Goal: Information Seeking & Learning: Compare options

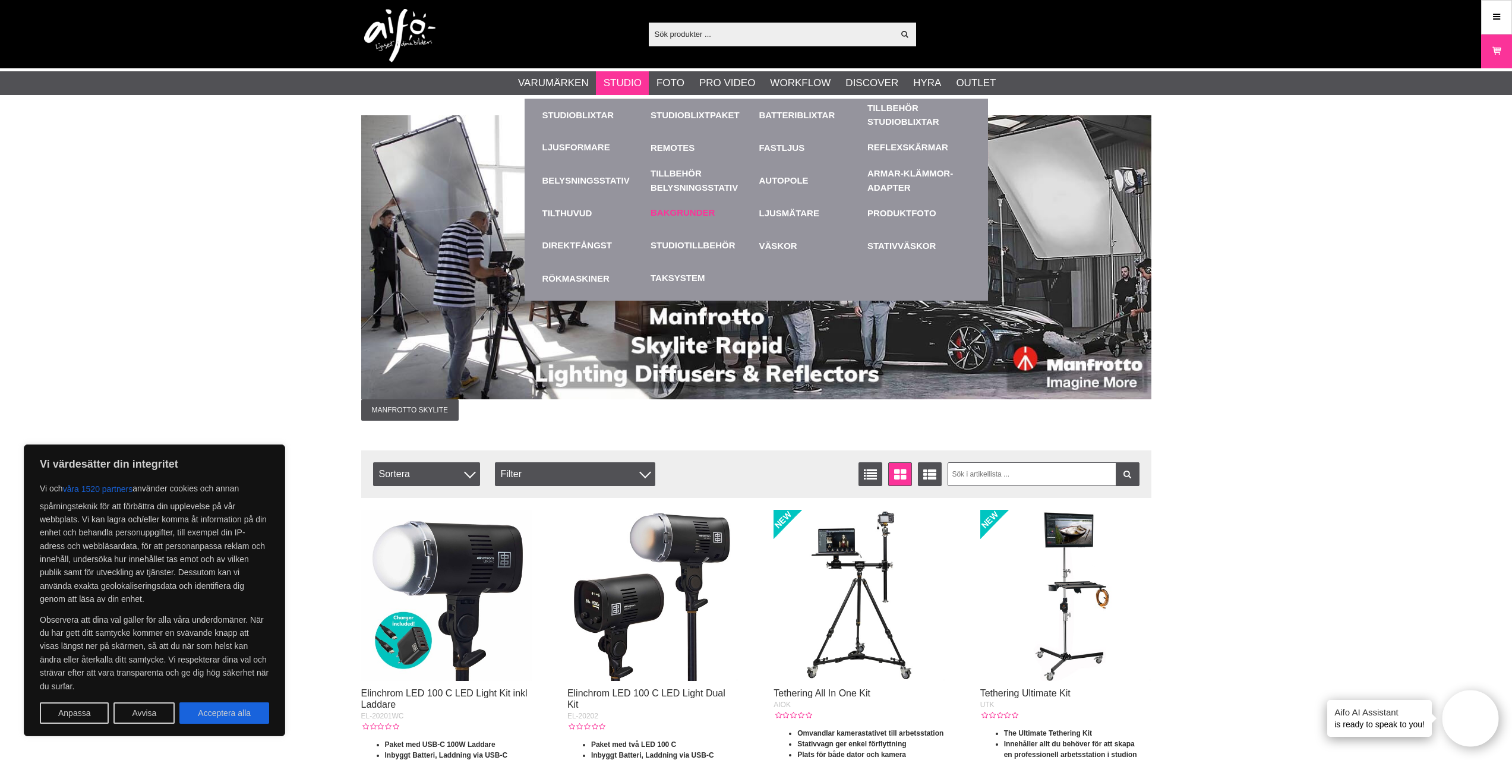
click at [684, 209] on link "Bakgrunder" at bounding box center [682, 213] width 64 height 14
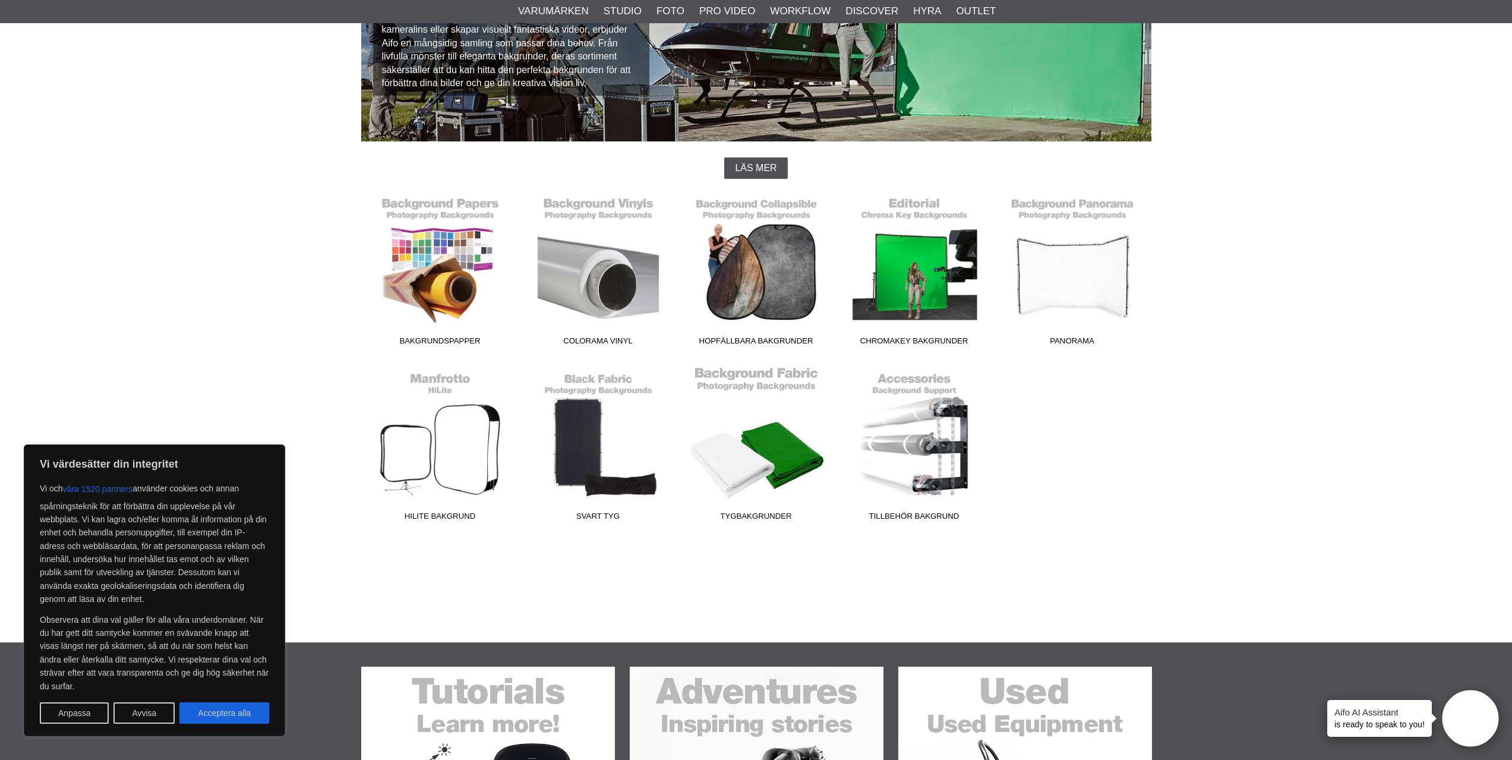
scroll to position [119, 0]
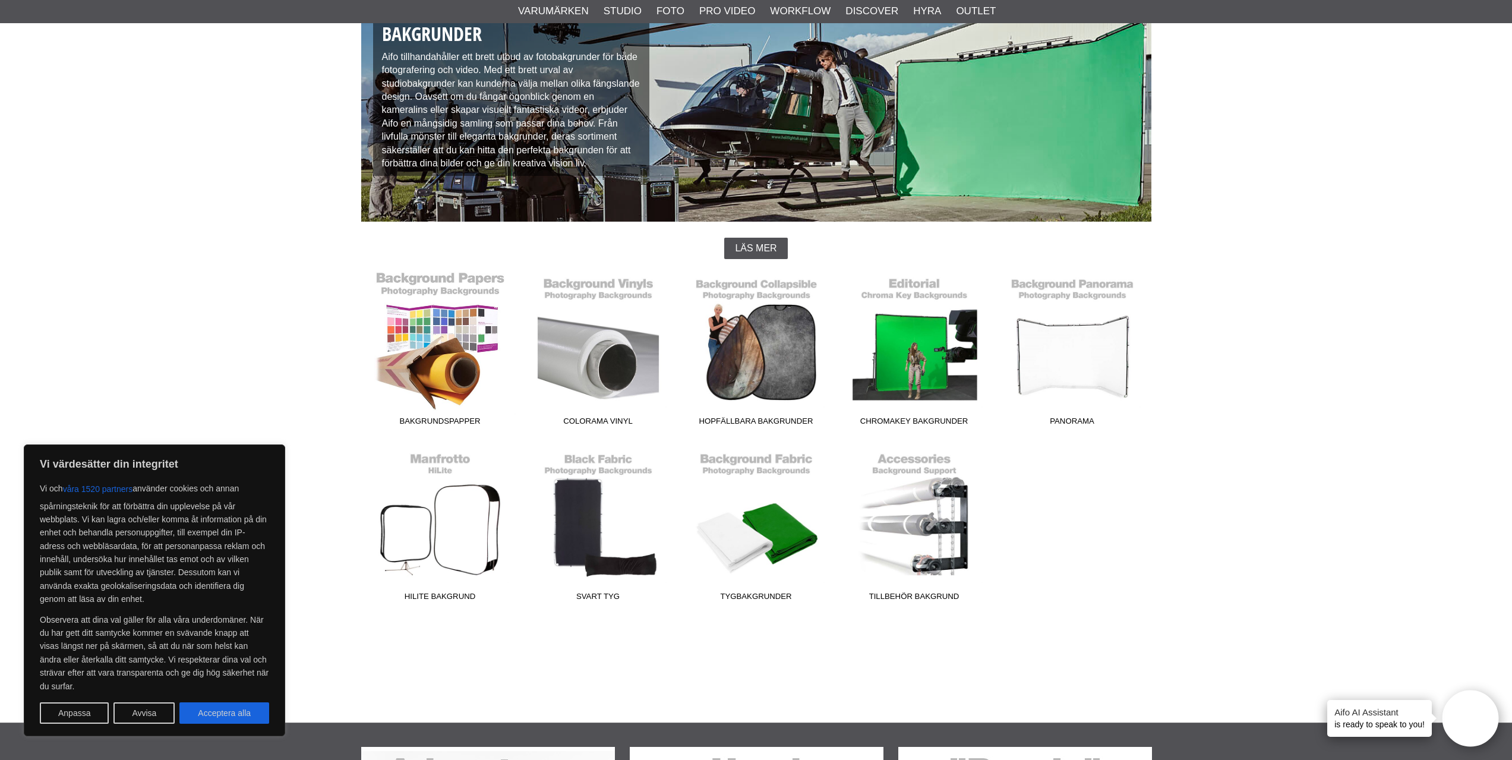
click at [445, 352] on link "Bakgrundspapper" at bounding box center [440, 351] width 158 height 160
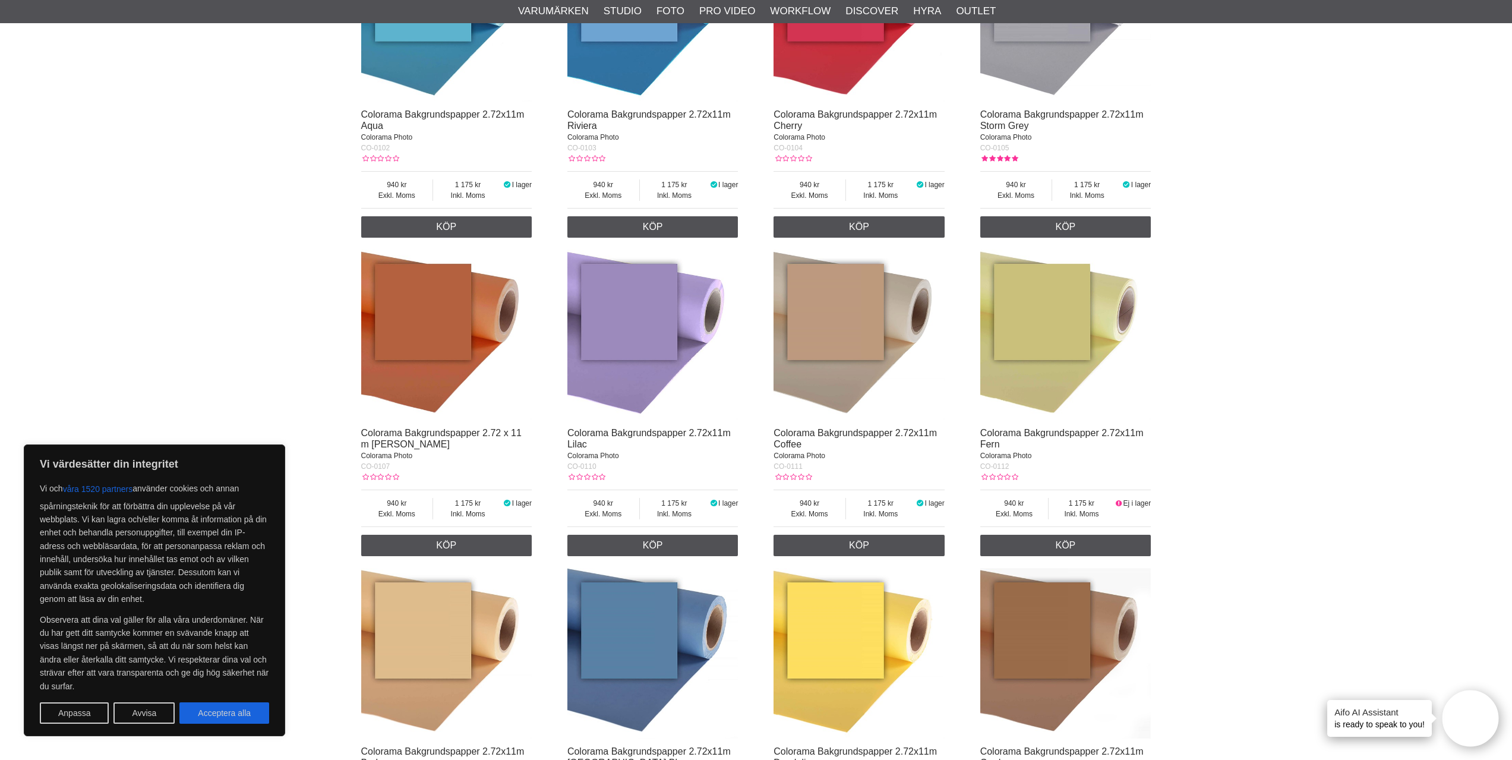
scroll to position [594, 0]
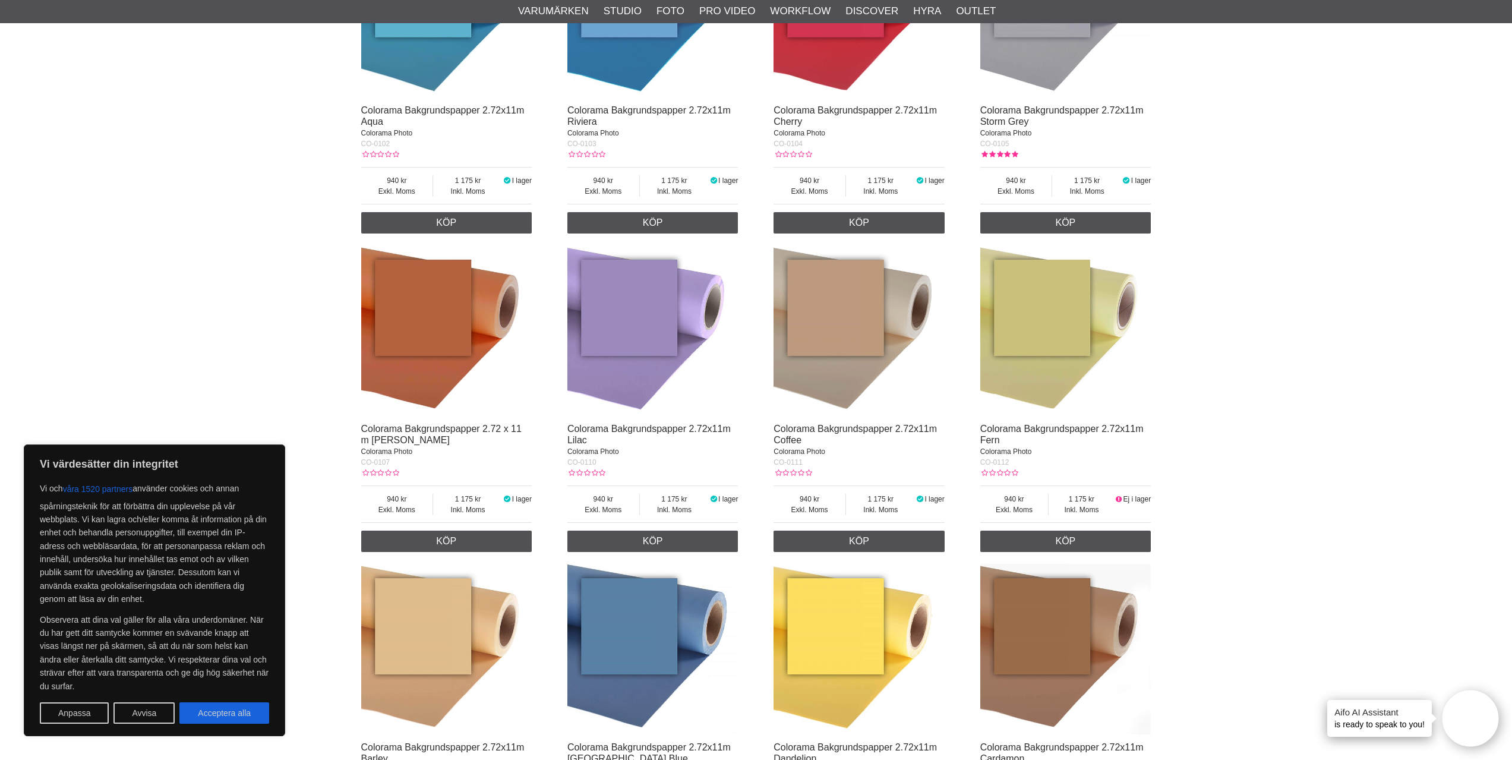
click at [869, 378] on img at bounding box center [858, 330] width 171 height 171
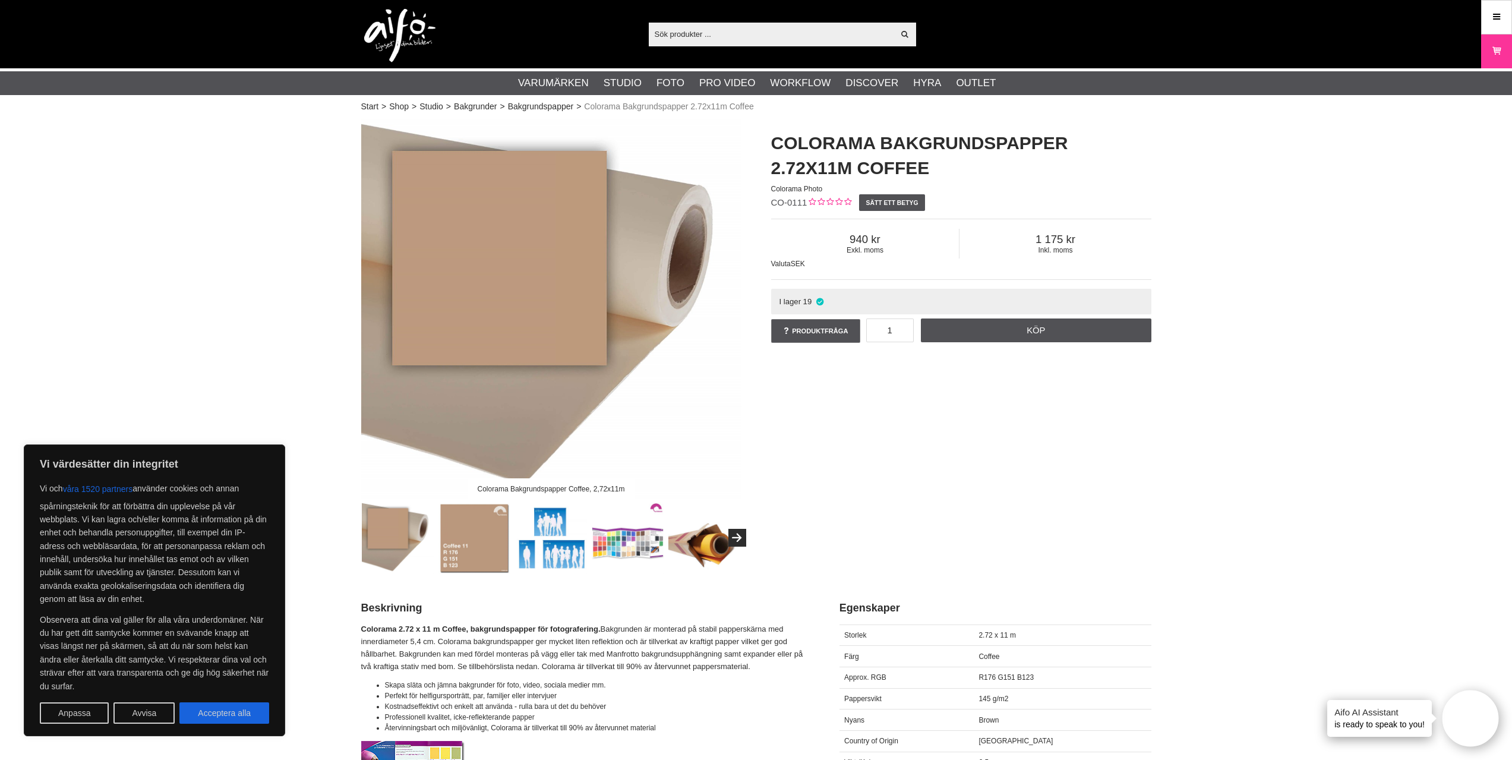
click at [707, 541] on img at bounding box center [704, 538] width 72 height 72
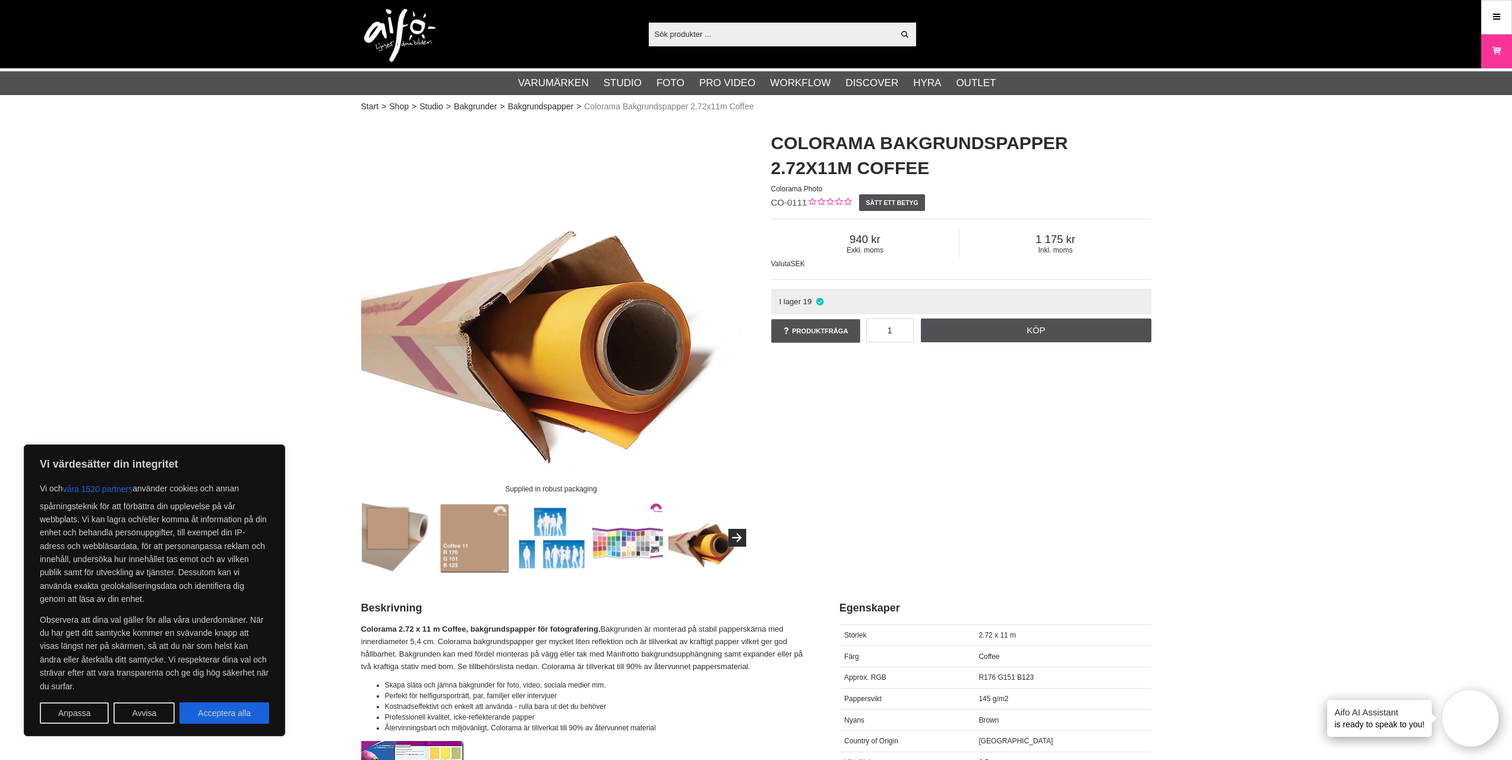
click at [420, 535] on img at bounding box center [398, 538] width 72 height 72
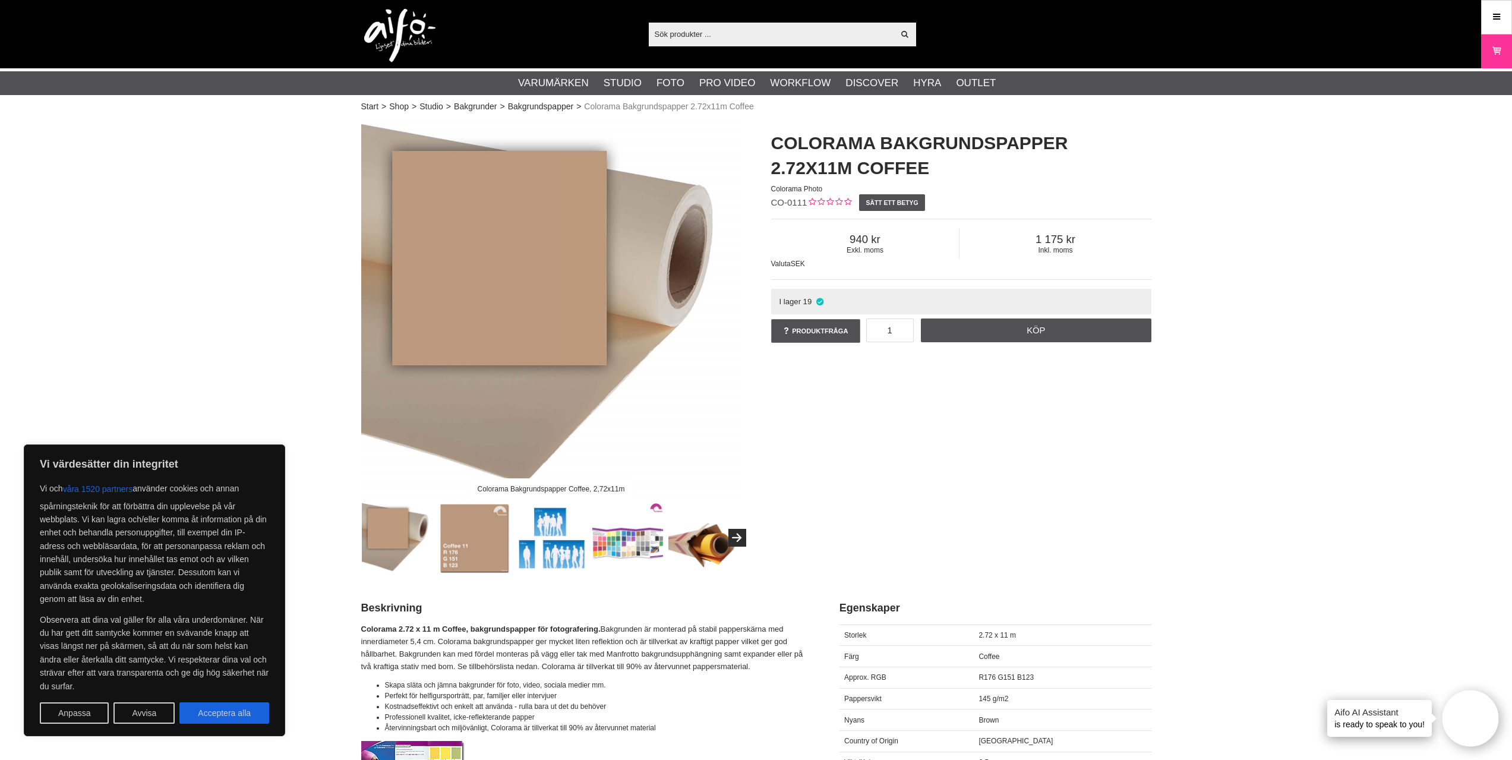
click at [448, 541] on img at bounding box center [474, 538] width 72 height 72
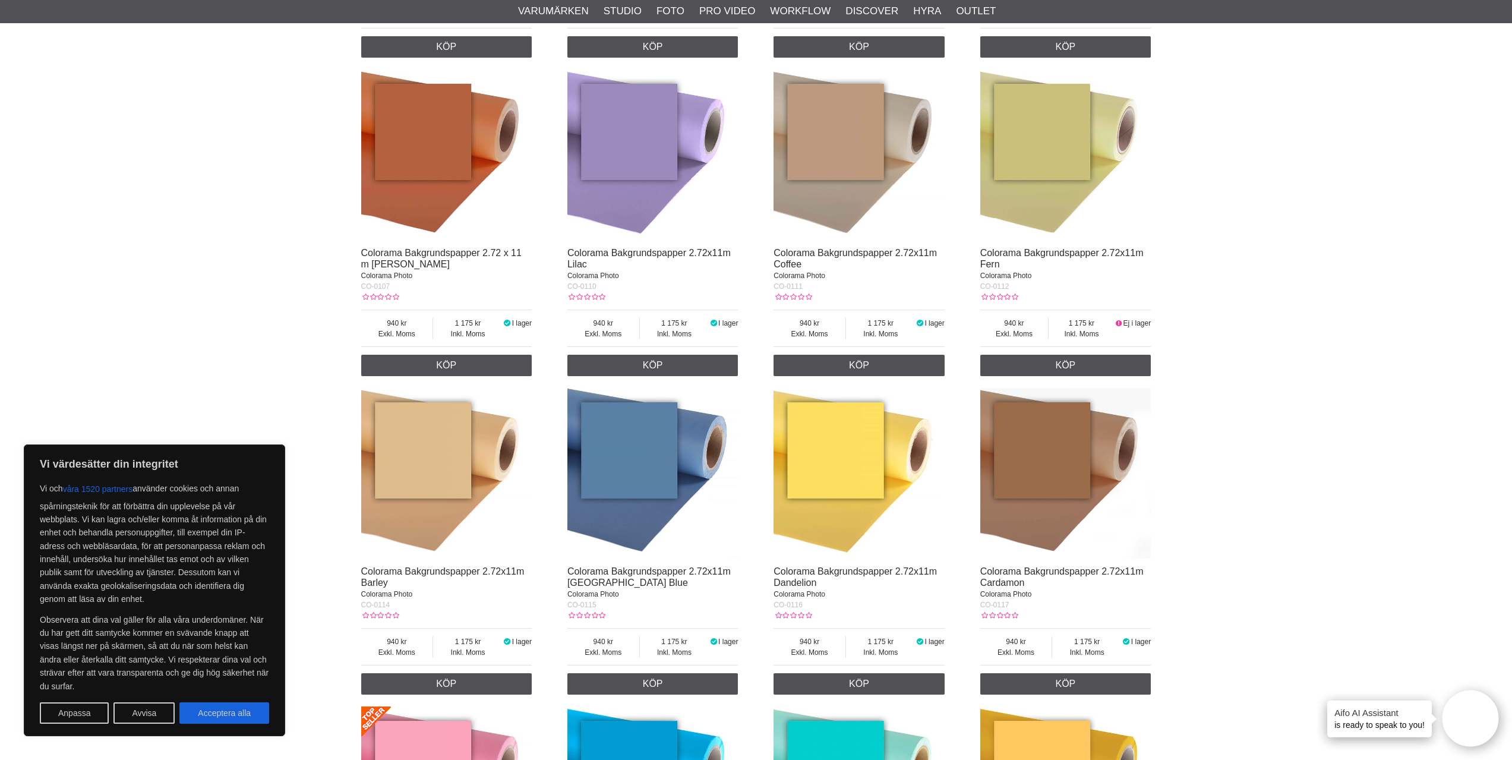
scroll to position [832, 0]
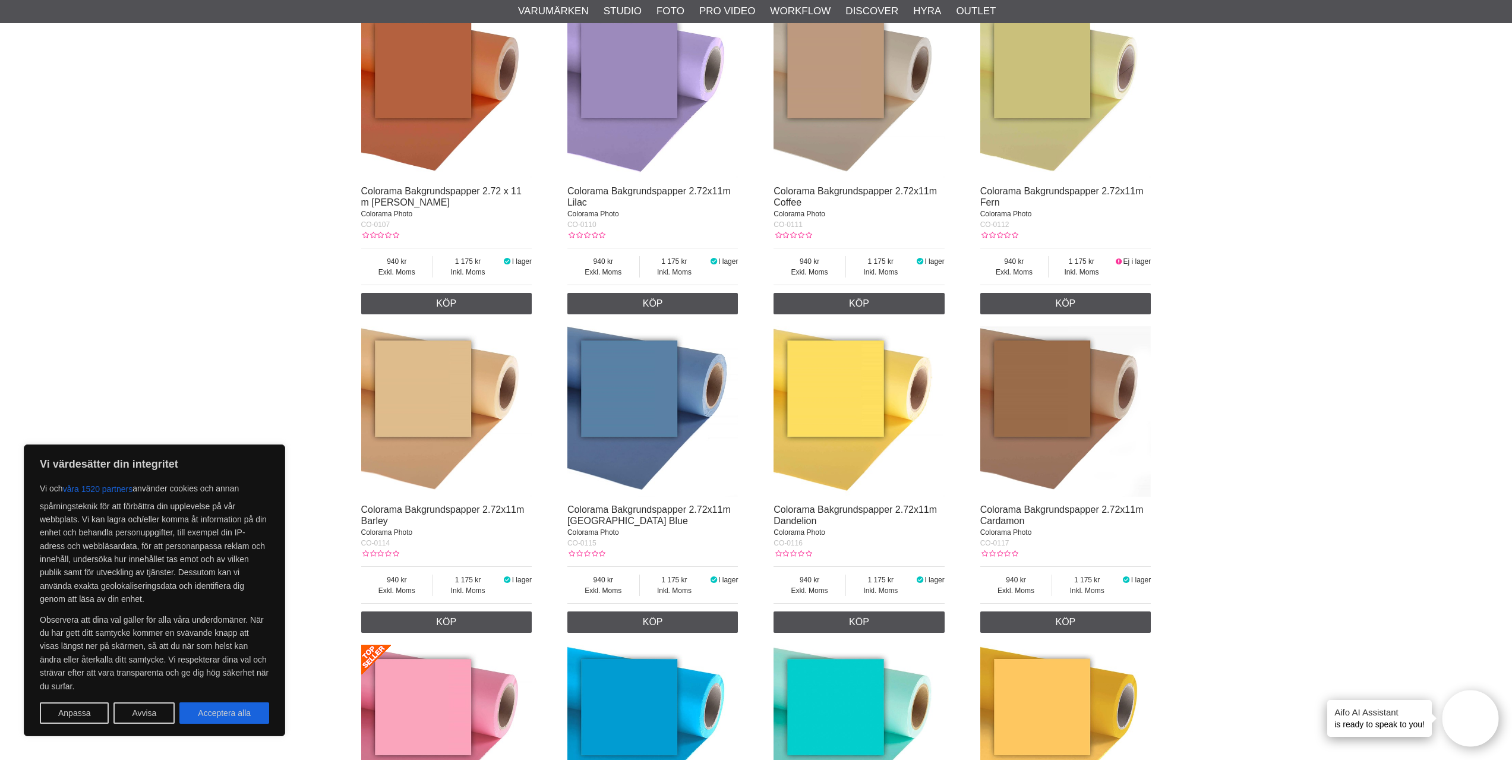
click at [473, 425] on img at bounding box center [446, 411] width 171 height 171
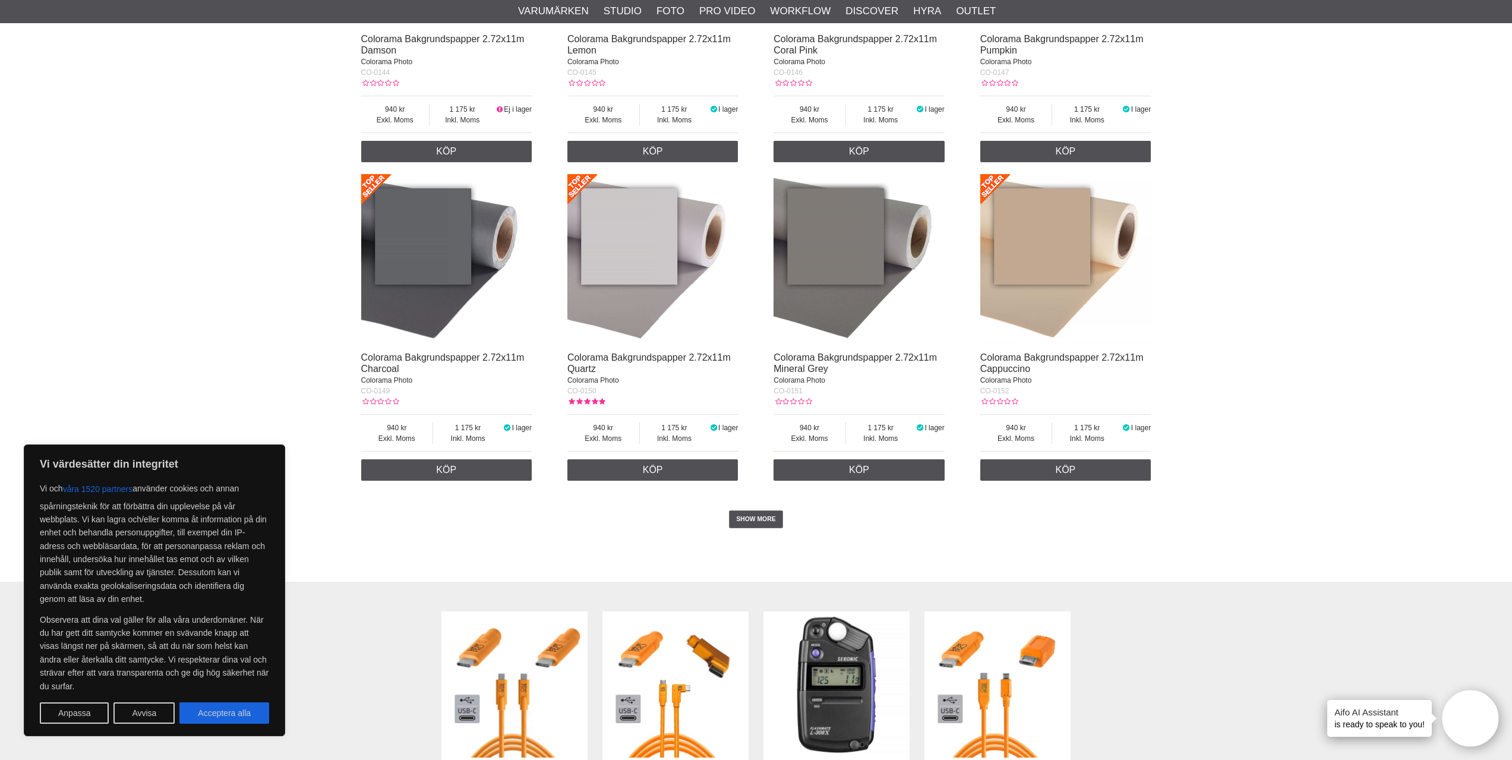
scroll to position [2317, 0]
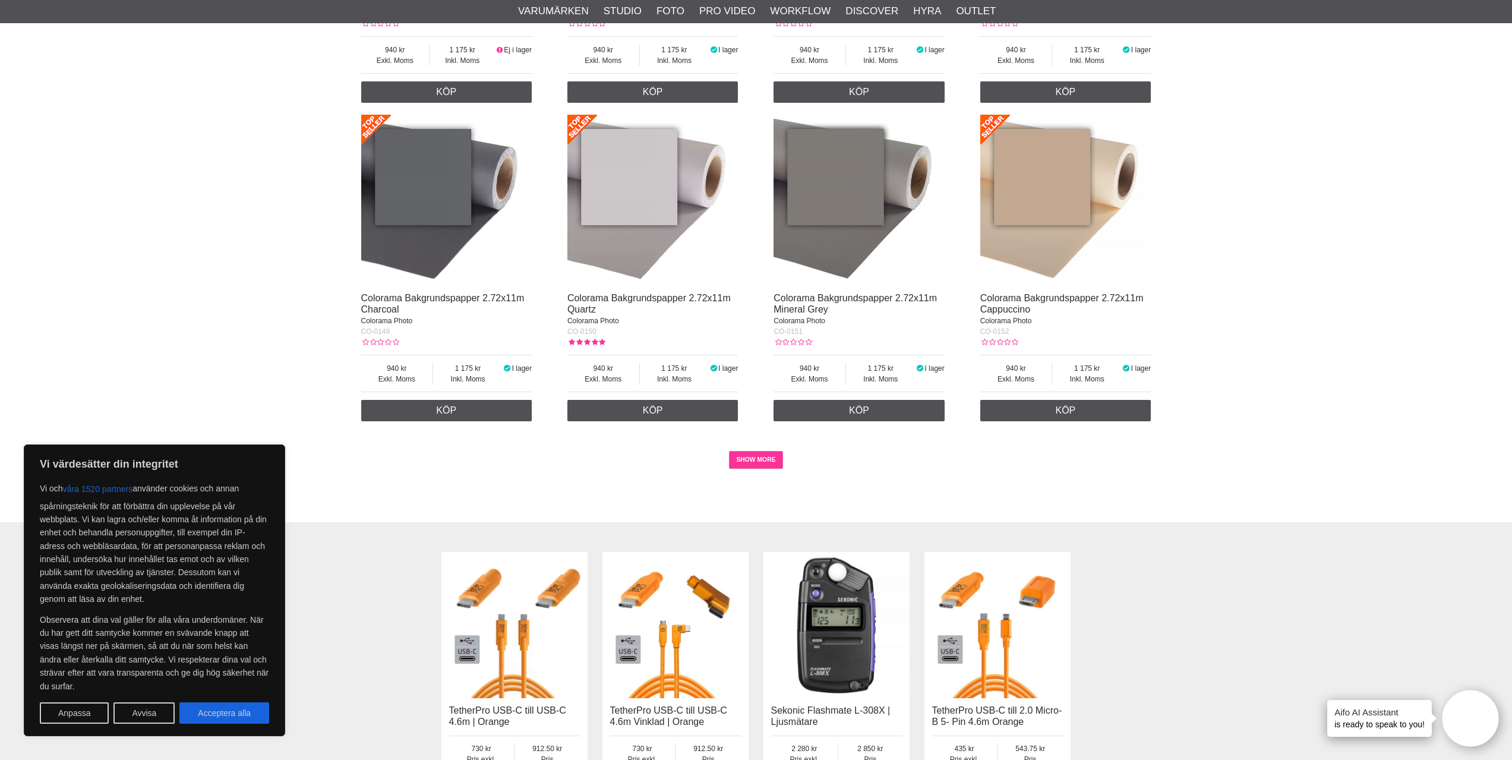
click at [767, 460] on link "SHOW MORE" at bounding box center [756, 460] width 54 height 18
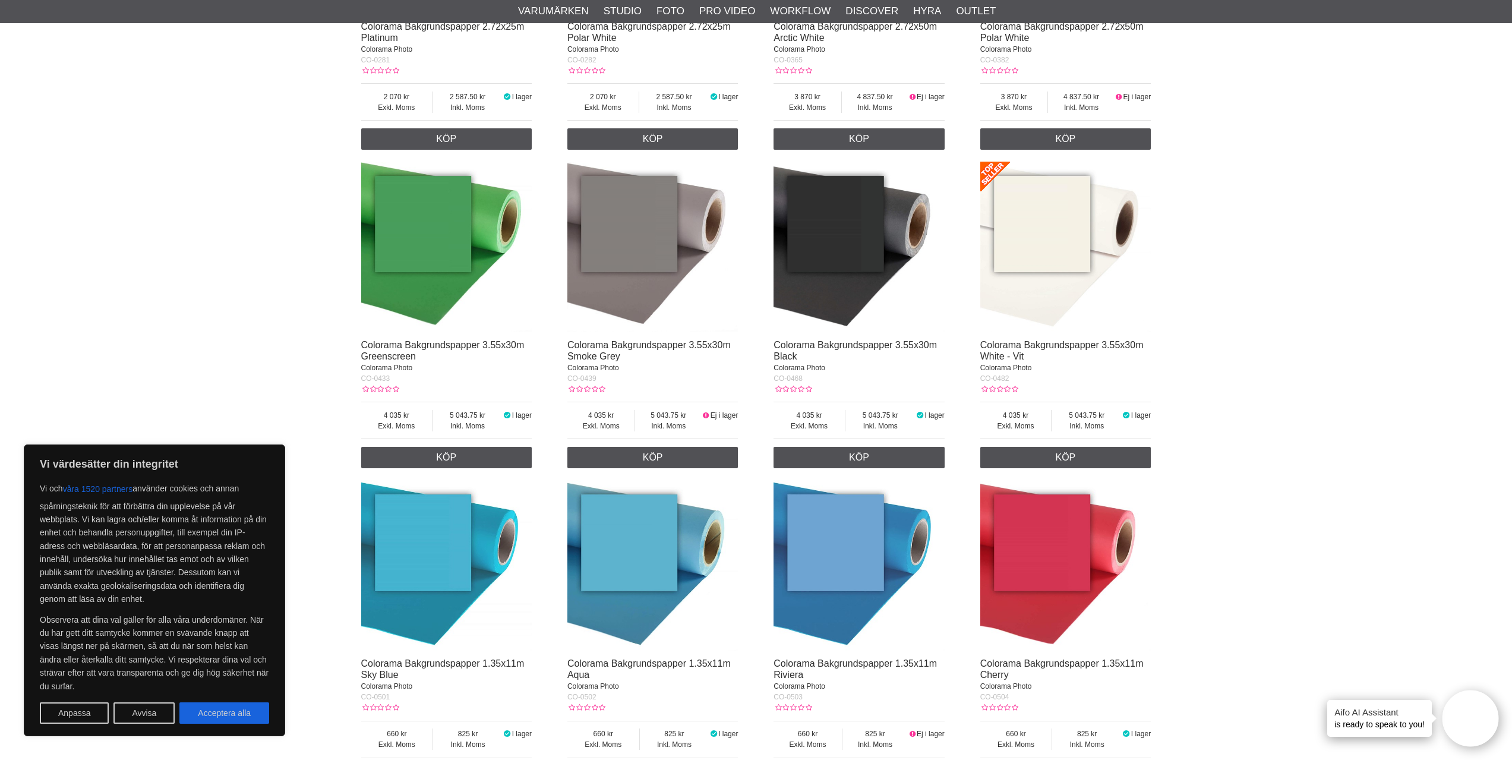
scroll to position [5168, 0]
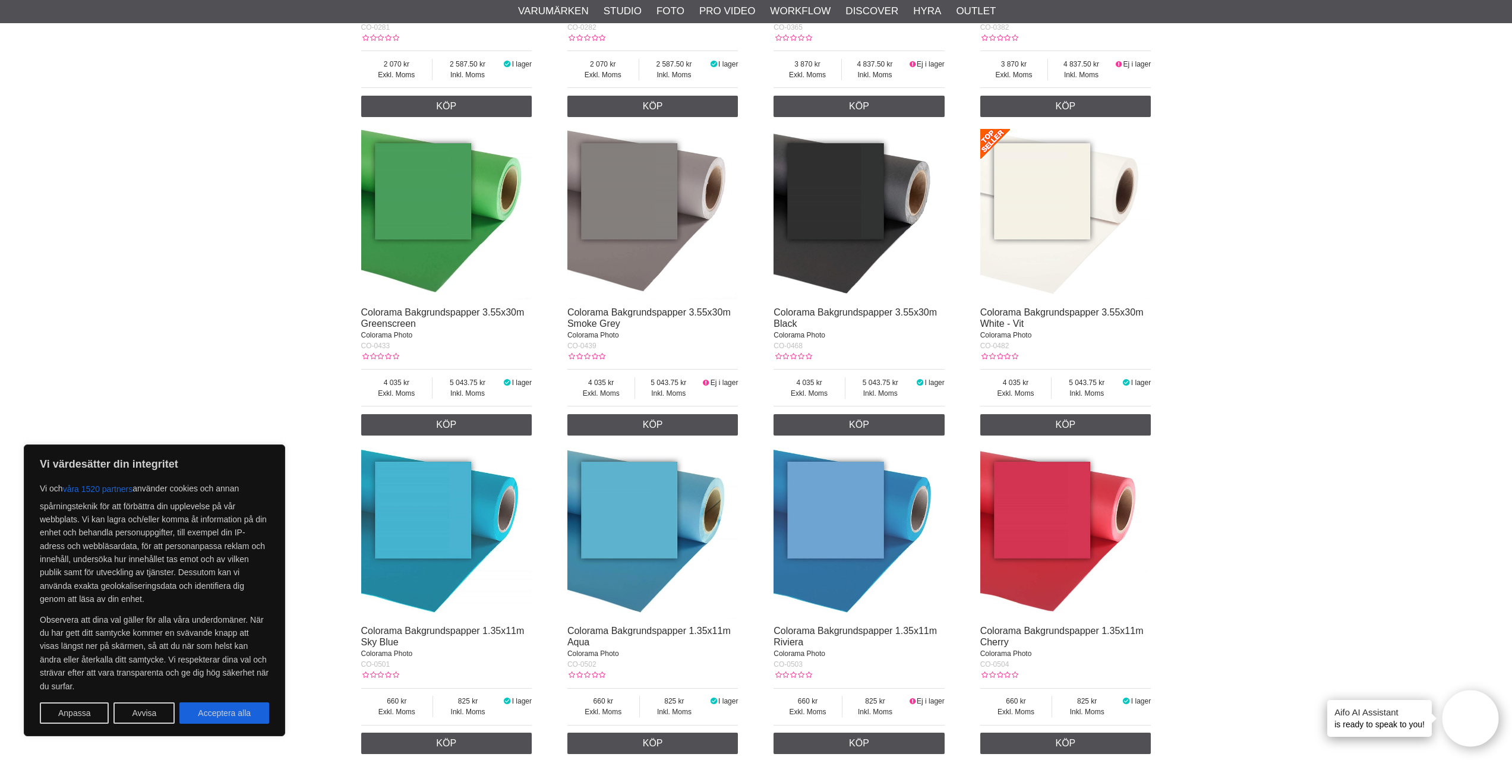
click at [1076, 239] on img at bounding box center [1065, 214] width 171 height 171
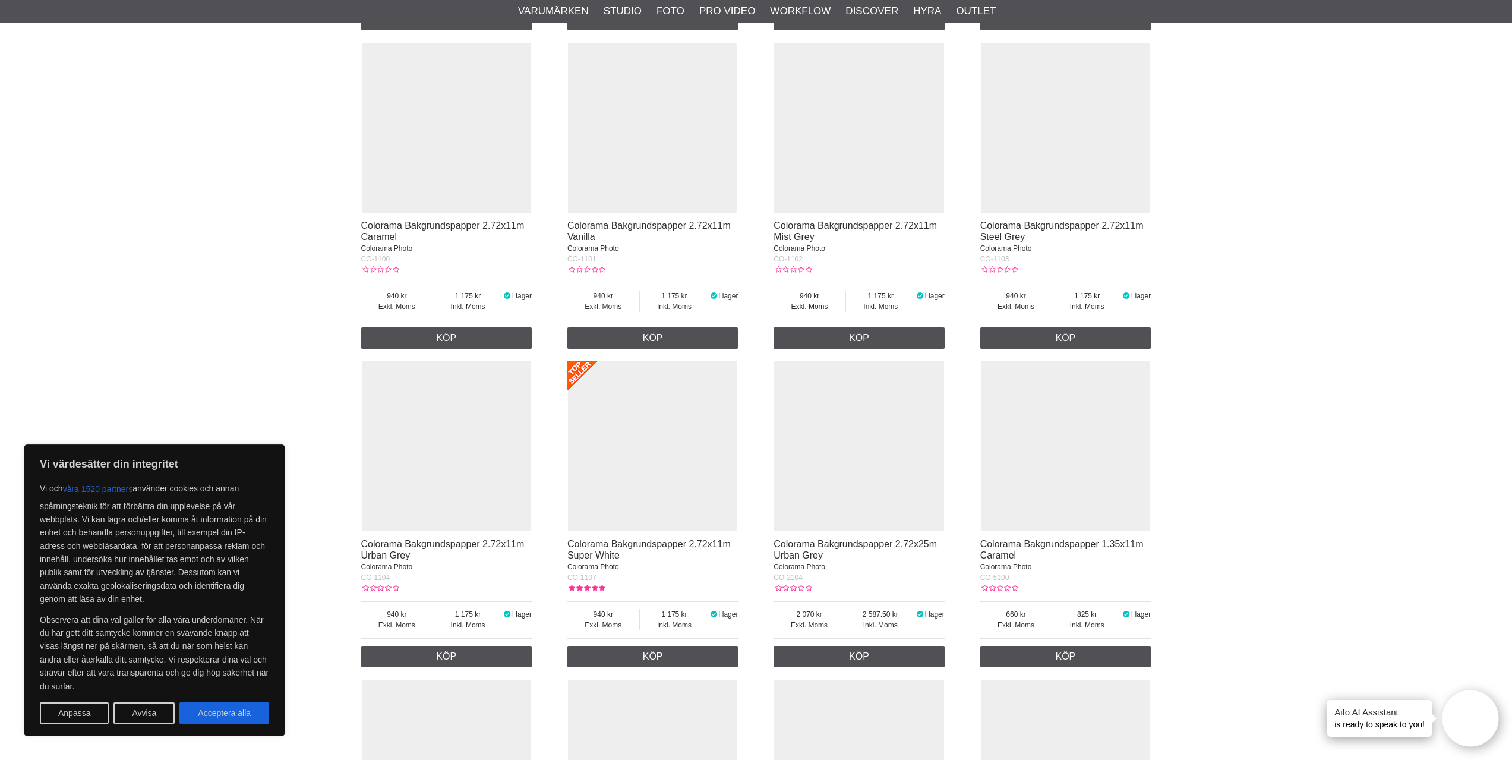
scroll to position [10039, 0]
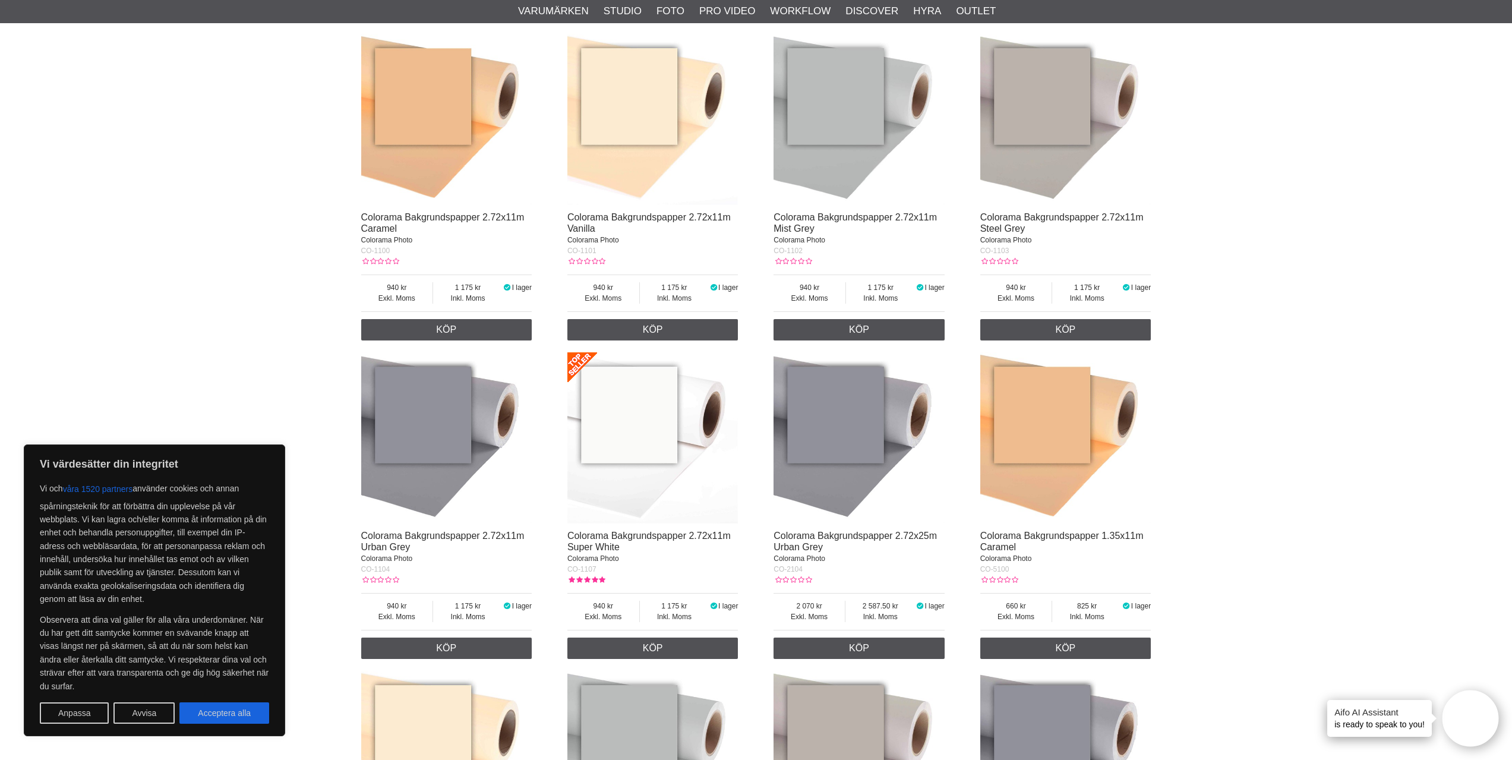
click at [659, 135] on img at bounding box center [652, 119] width 171 height 171
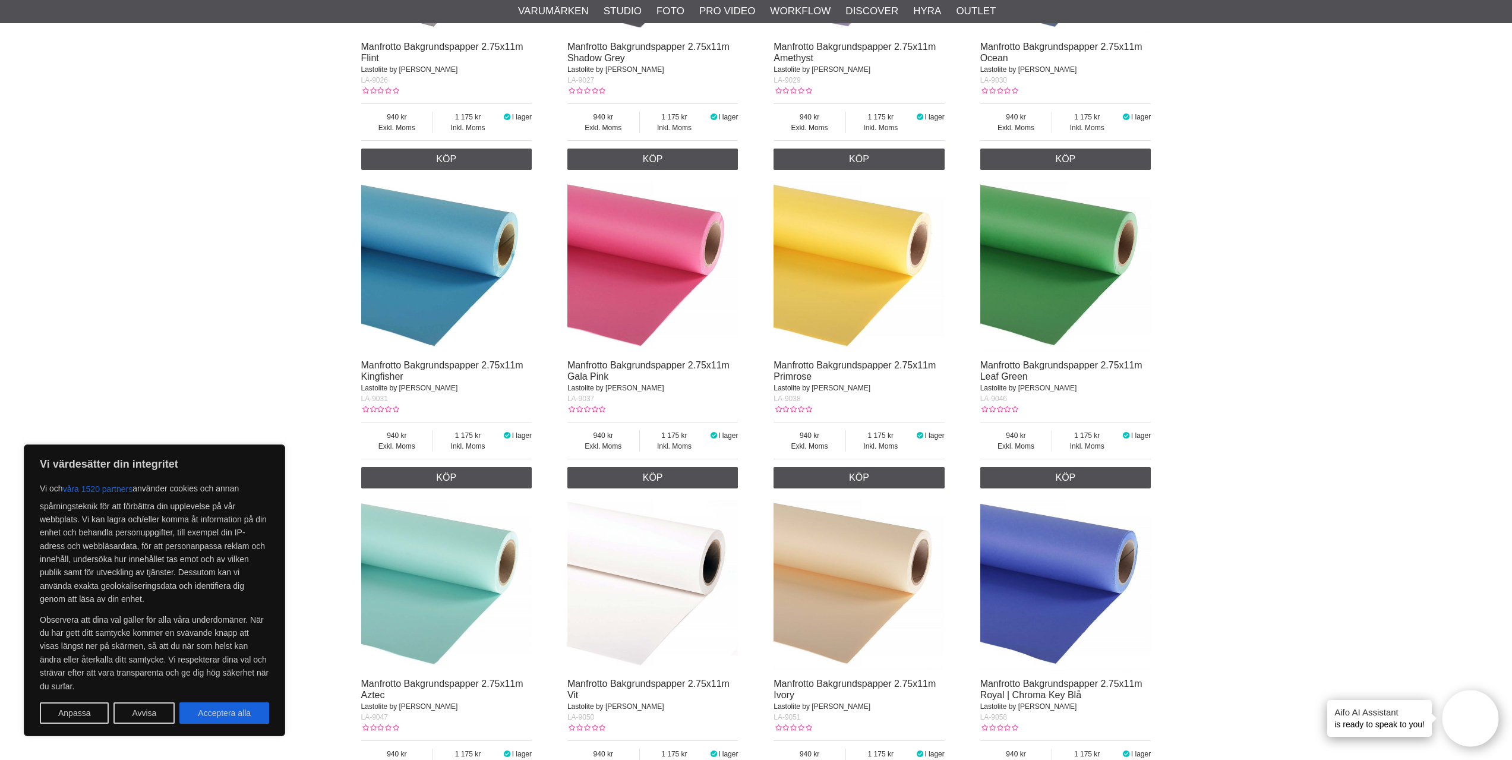
scroll to position [12296, 0]
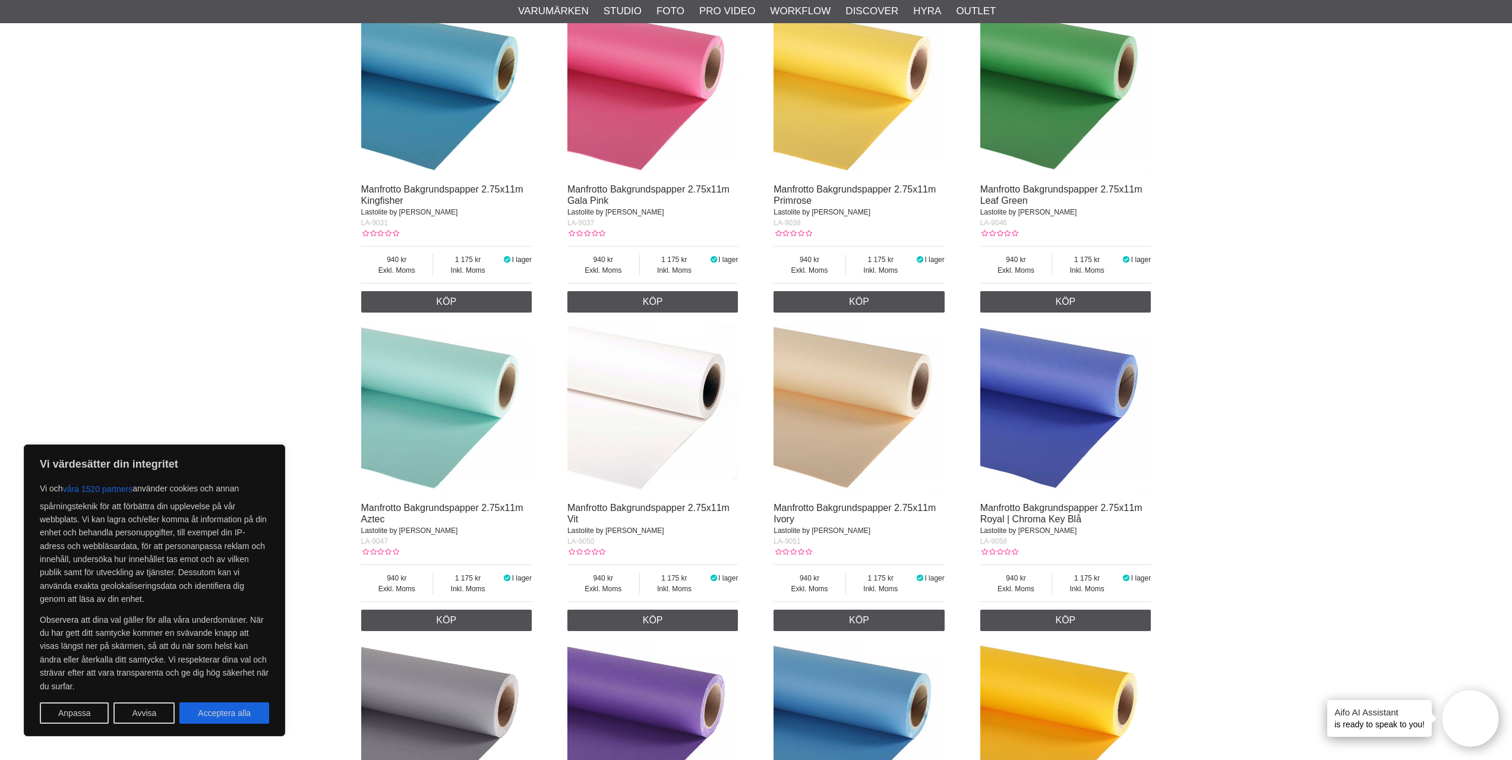
click at [889, 455] on img at bounding box center [858, 409] width 171 height 171
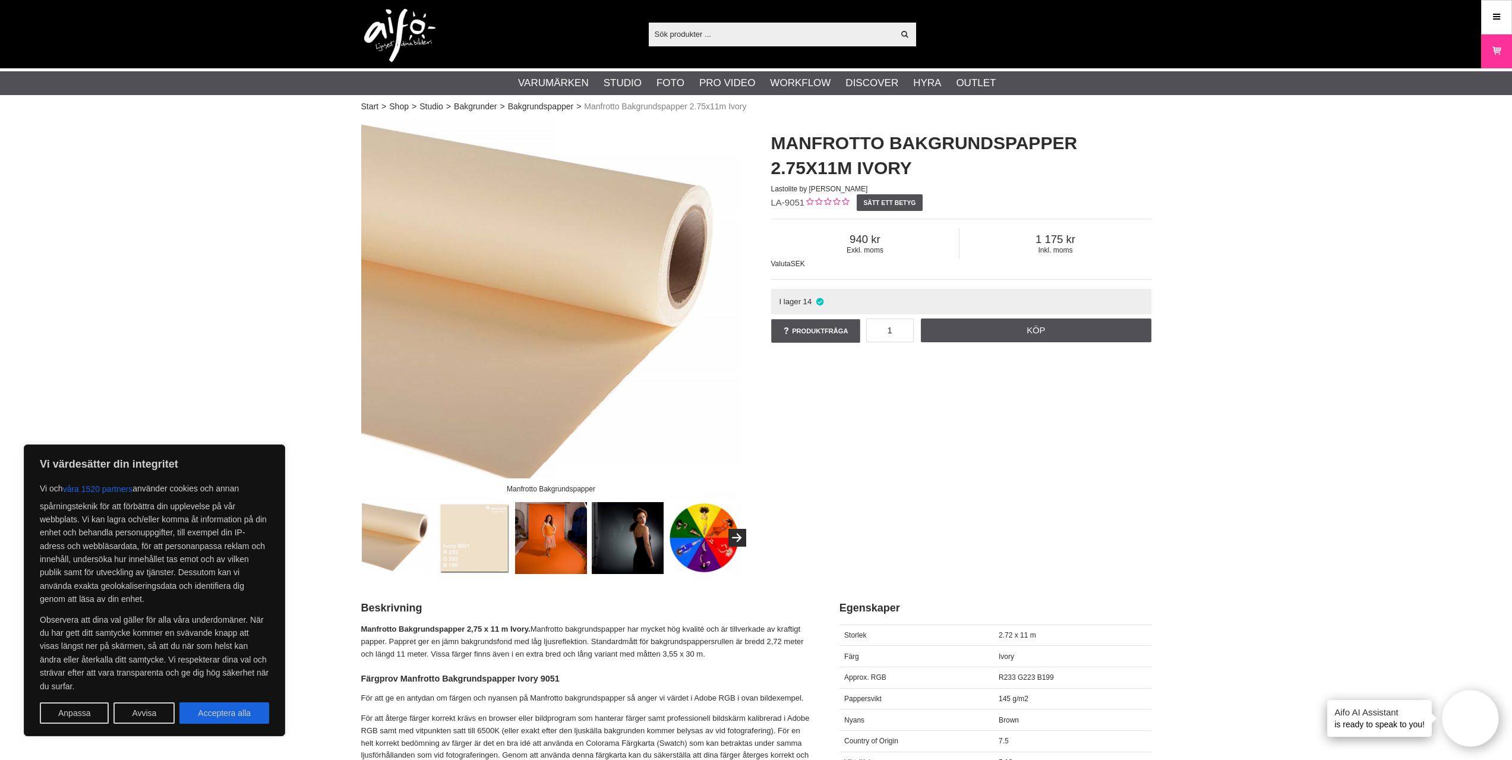
click at [469, 527] on img at bounding box center [474, 538] width 72 height 72
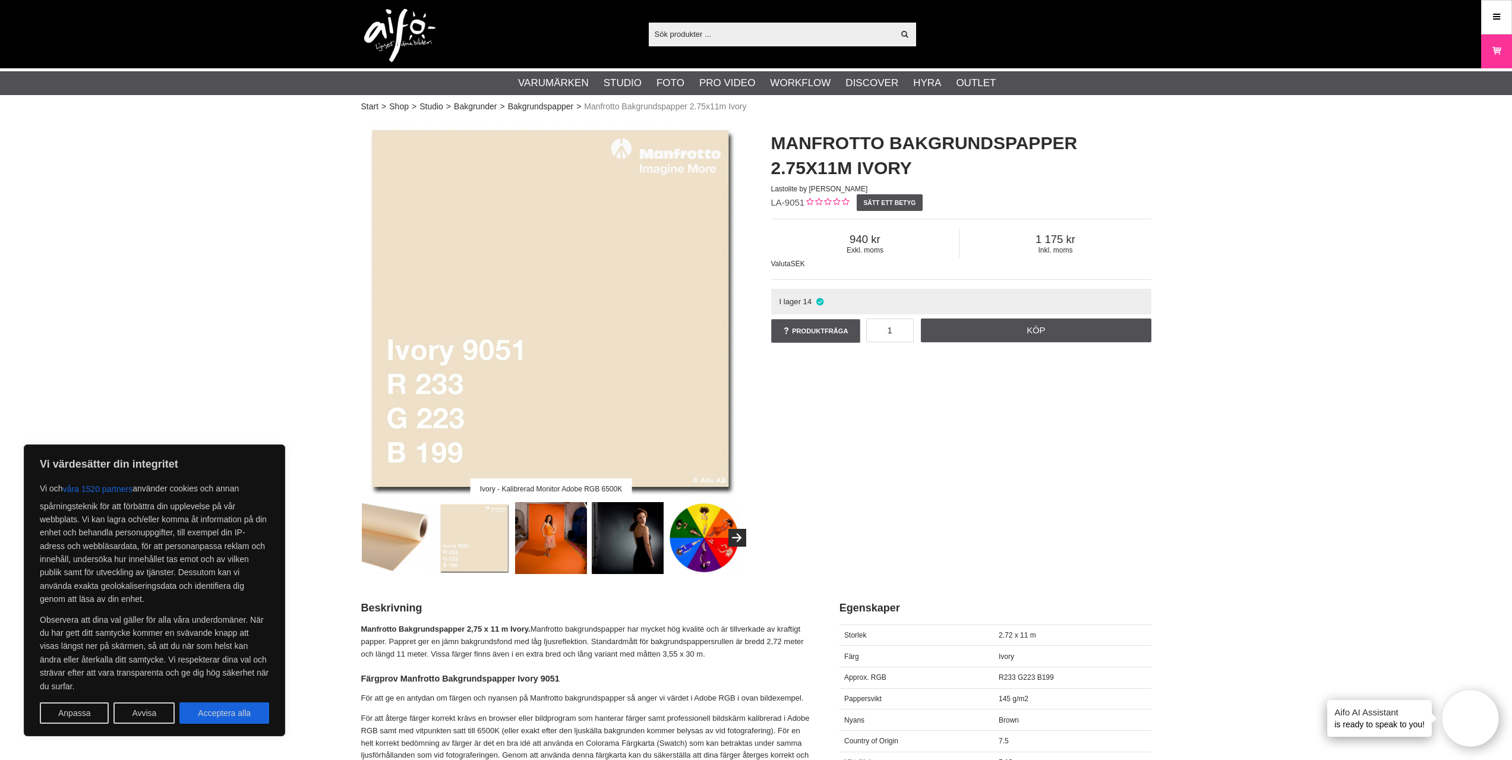
click at [482, 536] on img at bounding box center [474, 538] width 72 height 72
click at [384, 546] on img at bounding box center [398, 538] width 72 height 72
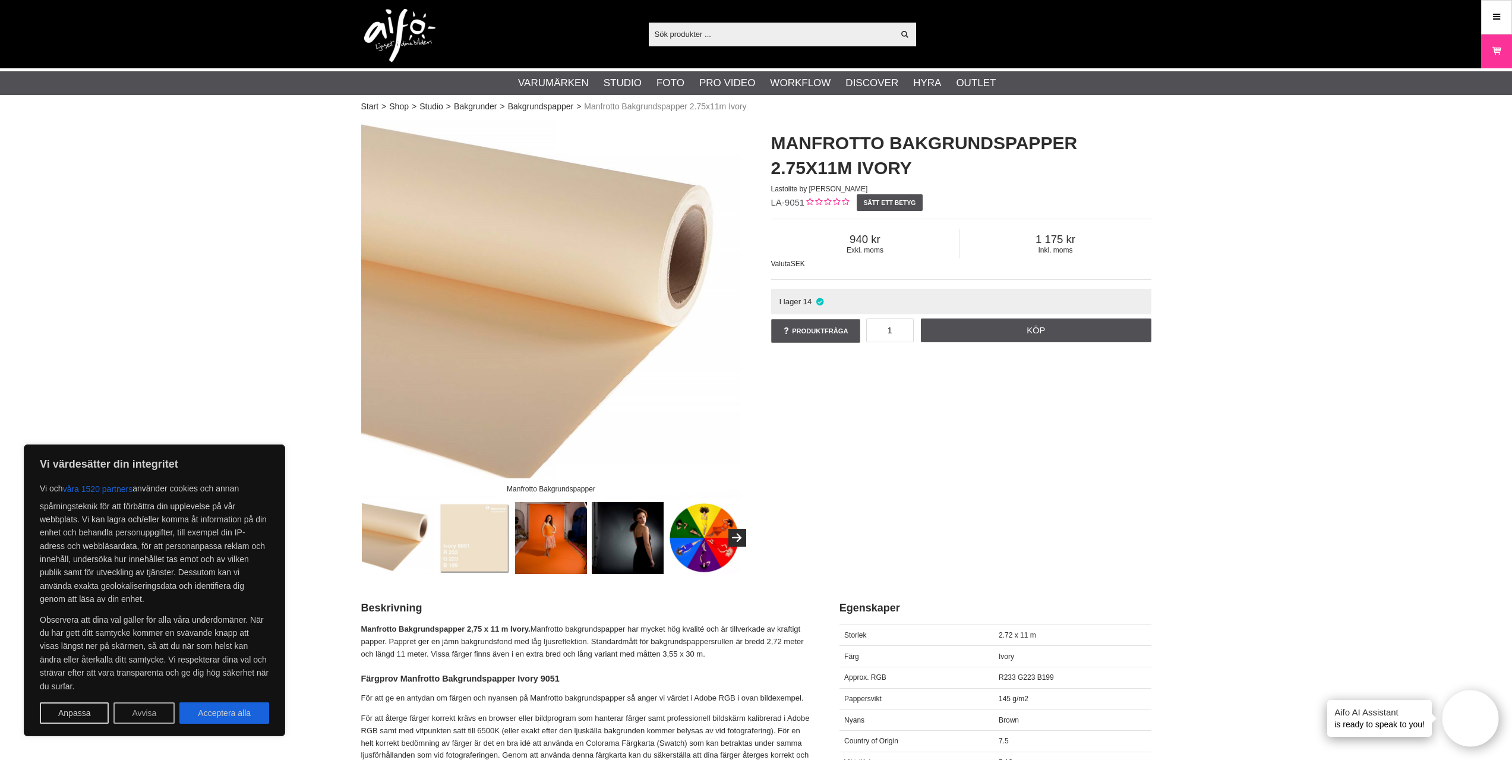
click at [151, 710] on button "Avvisa" at bounding box center [143, 712] width 61 height 21
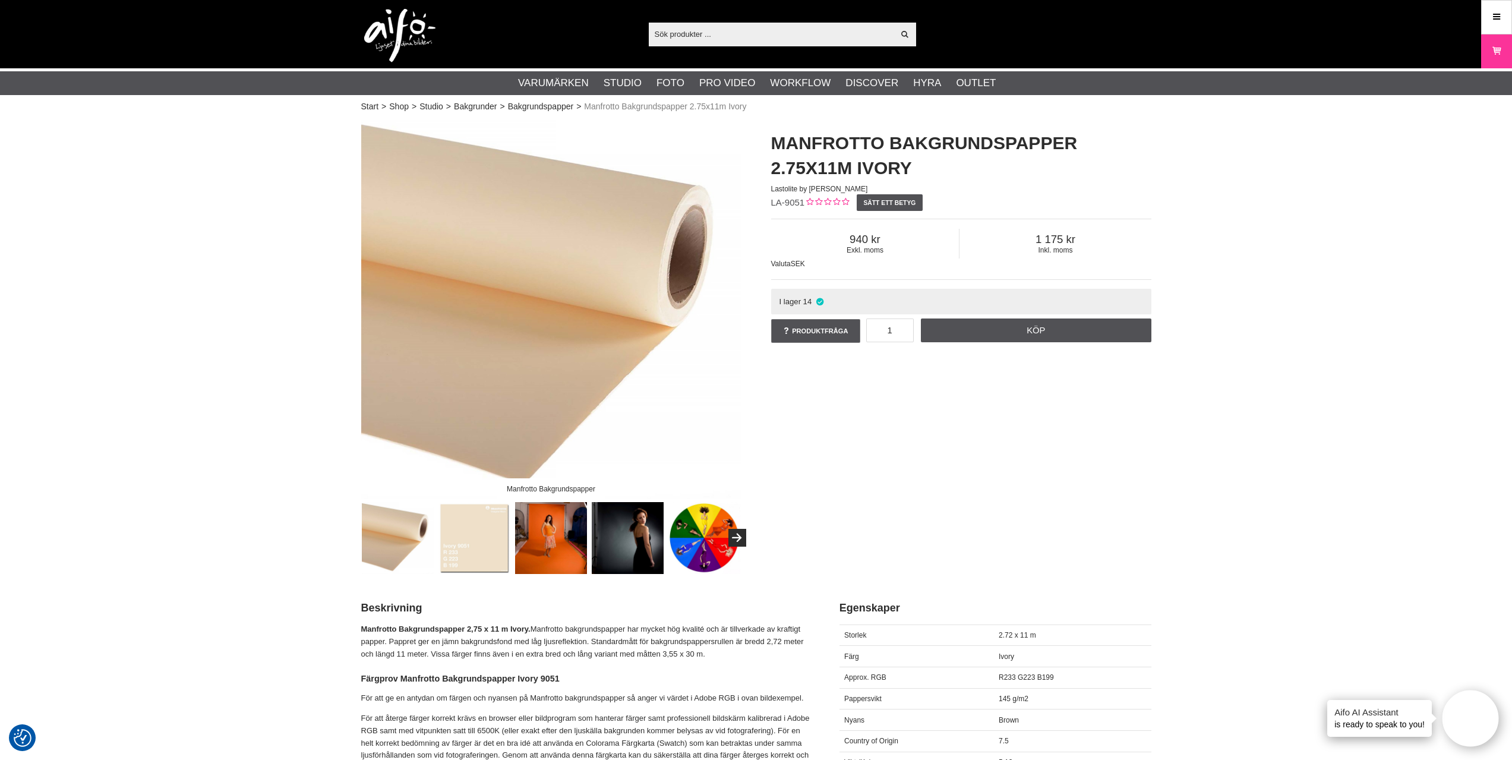
scroll to position [42, 0]
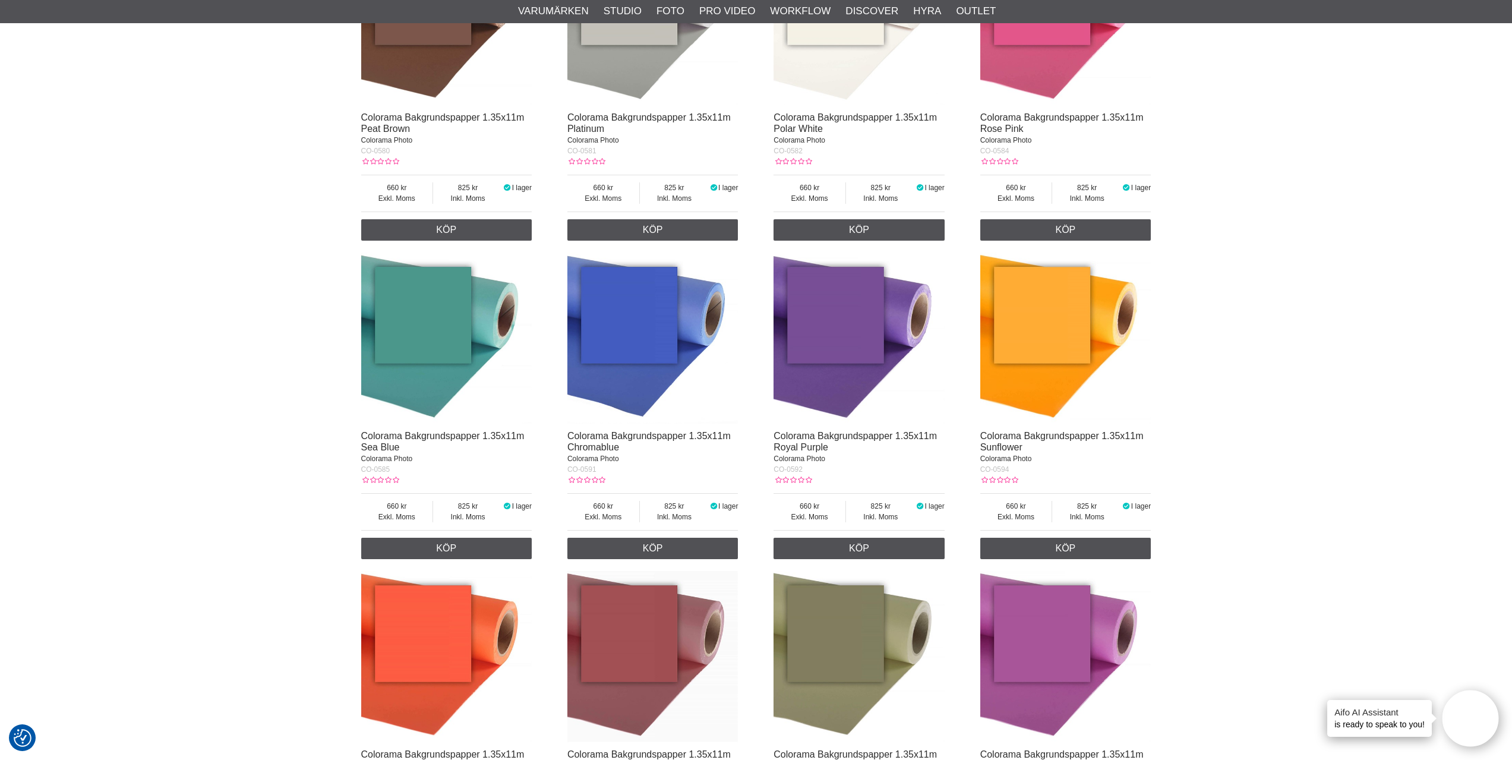
scroll to position [8791, 0]
